Goal: Information Seeking & Learning: Learn about a topic

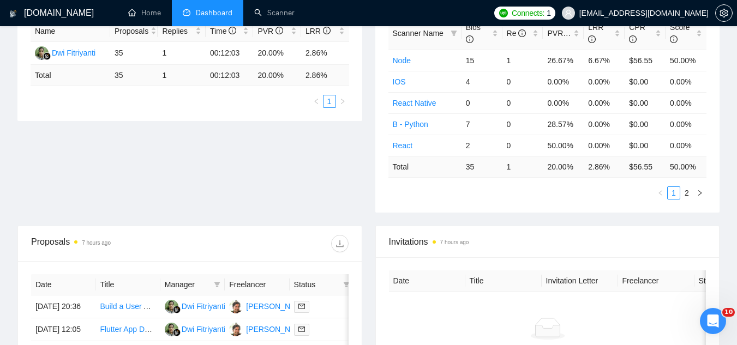
scroll to position [165, 0]
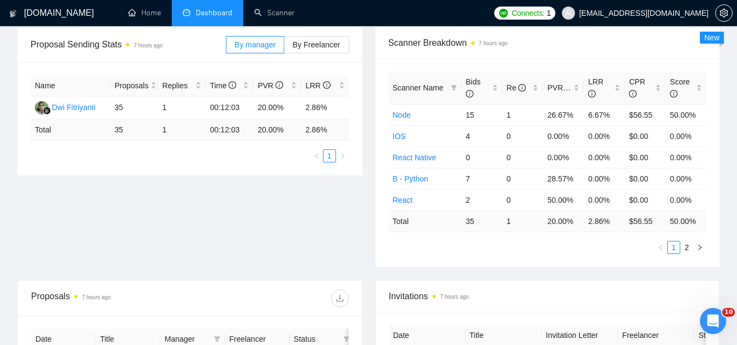
click at [636, 13] on span "[EMAIL_ADDRESS][DOMAIN_NAME]" at bounding box center [644, 13] width 129 height 0
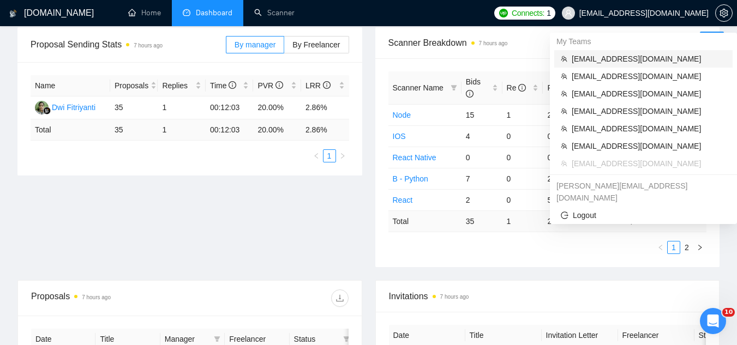
click at [613, 59] on span "[EMAIL_ADDRESS][DOMAIN_NAME]" at bounding box center [649, 59] width 154 height 12
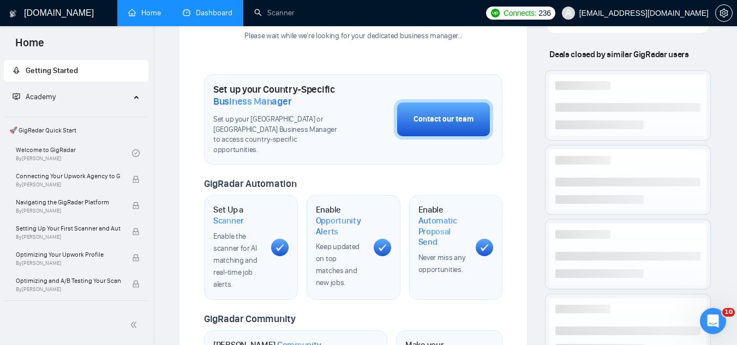
click at [214, 9] on link "Dashboard" at bounding box center [208, 12] width 50 height 9
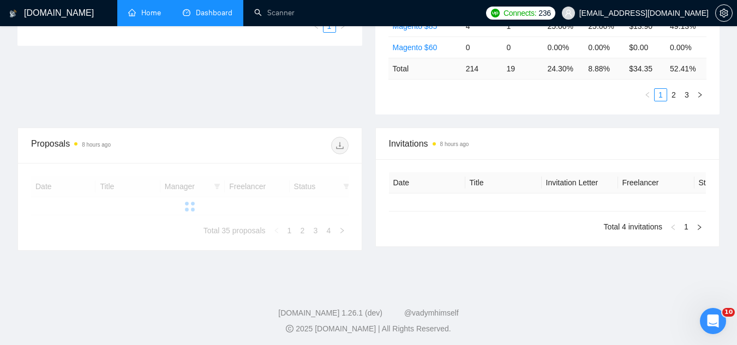
type input "[DATE]"
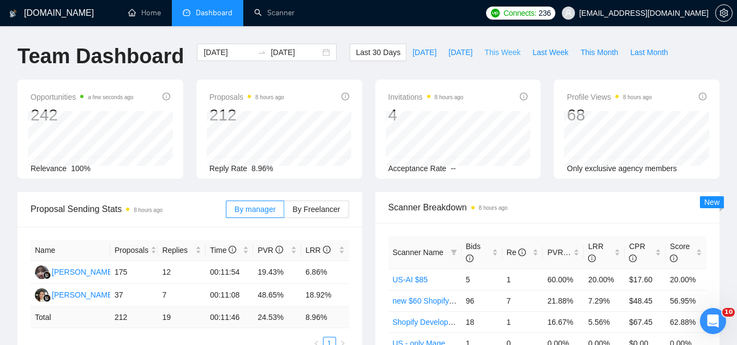
click at [488, 45] on button "This Week" at bounding box center [503, 52] width 48 height 17
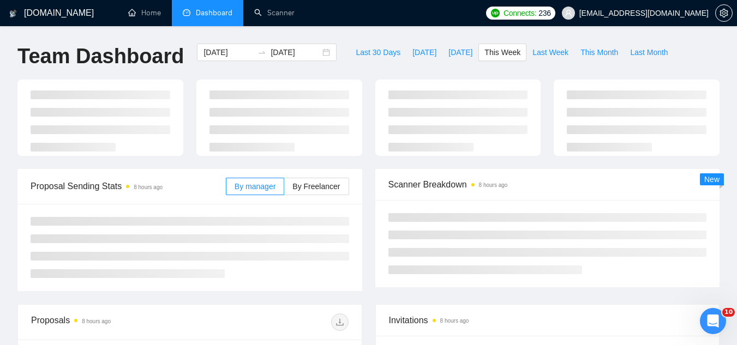
type input "[DATE]"
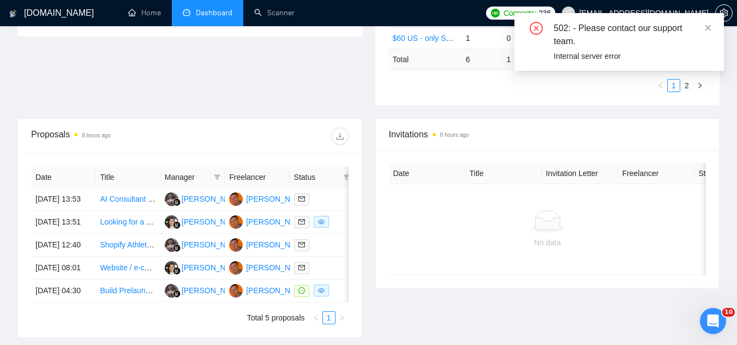
scroll to position [327, 0]
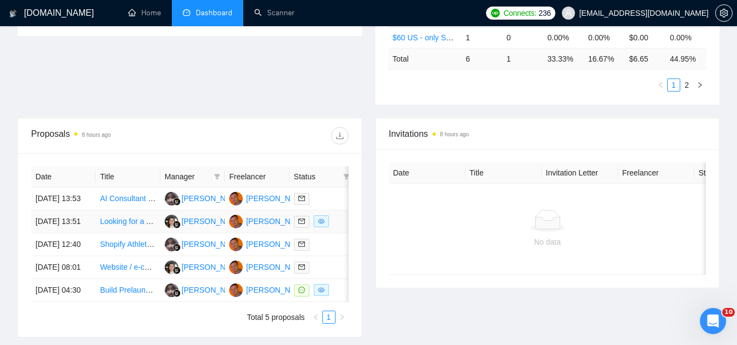
click at [122, 234] on td "Looking for a AI agent expert" at bounding box center [128, 222] width 64 height 23
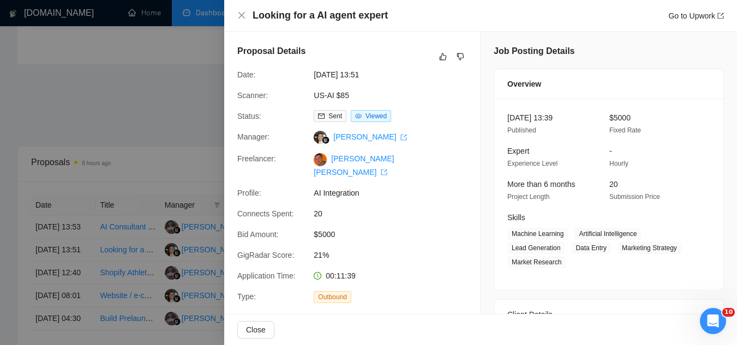
scroll to position [273, 0]
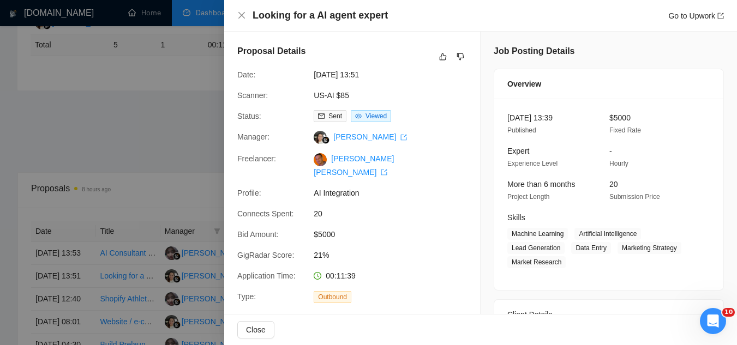
click at [219, 144] on div at bounding box center [368, 172] width 737 height 345
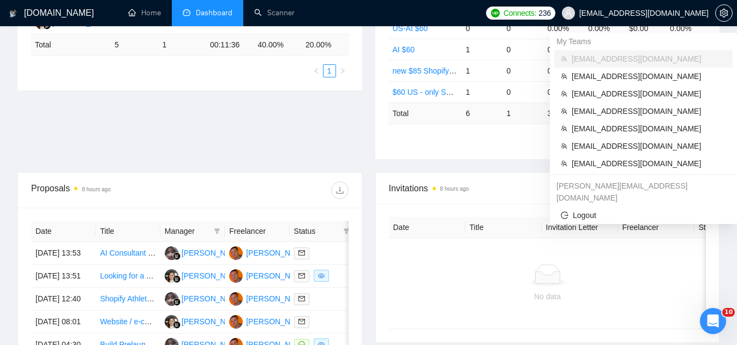
click at [670, 13] on span "[EMAIL_ADDRESS][DOMAIN_NAME]" at bounding box center [644, 13] width 129 height 0
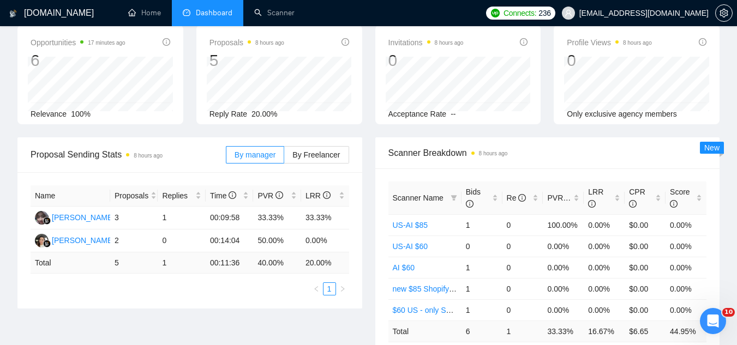
scroll to position [0, 0]
